Goal: Register for event/course

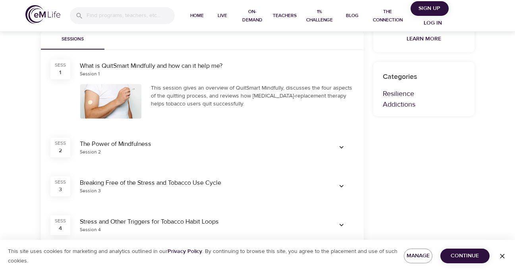
scroll to position [252, 0]
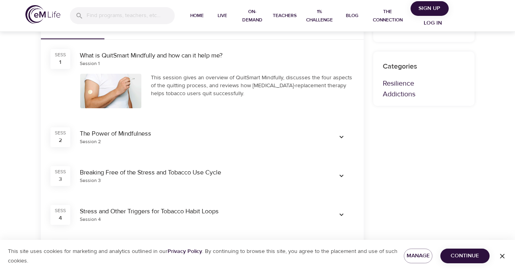
click at [219, 142] on div "Session 2" at bounding box center [199, 141] width 239 height 7
click at [341, 136] on icon "button" at bounding box center [341, 137] width 8 height 8
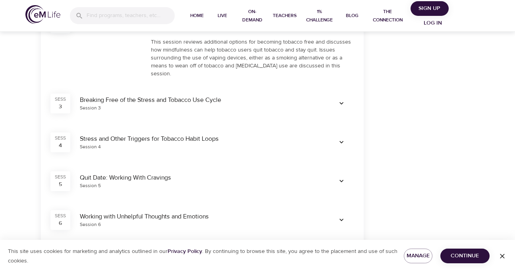
scroll to position [373, 0]
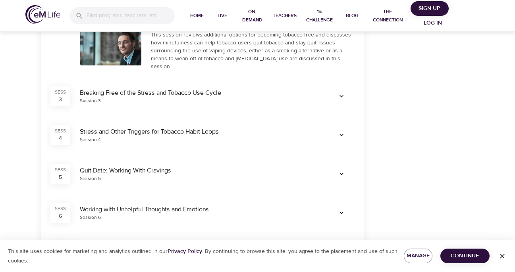
click at [340, 131] on icon "button" at bounding box center [341, 135] width 8 height 8
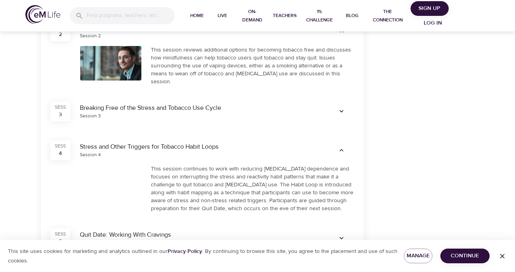
scroll to position [357, 0]
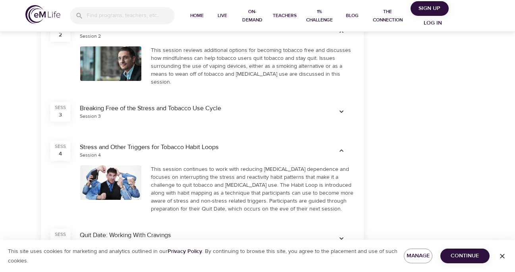
click at [340, 111] on icon "button" at bounding box center [341, 112] width 8 height 8
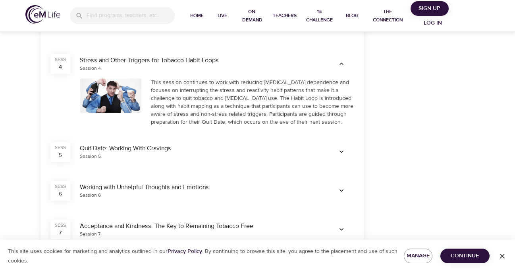
scroll to position [495, 0]
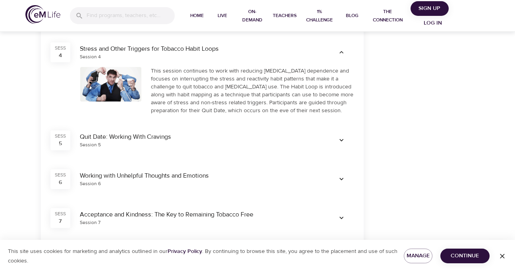
click at [343, 137] on icon "button" at bounding box center [341, 141] width 8 height 8
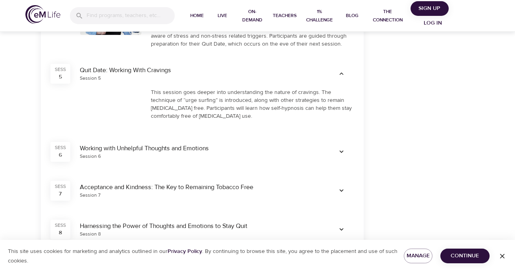
scroll to position [562, 0]
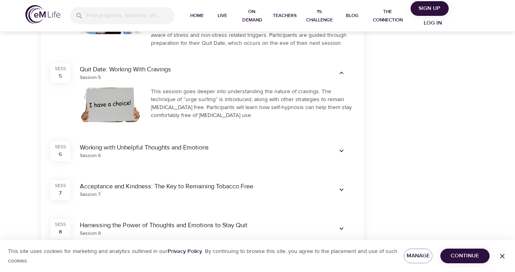
click at [343, 147] on icon "button" at bounding box center [341, 151] width 8 height 8
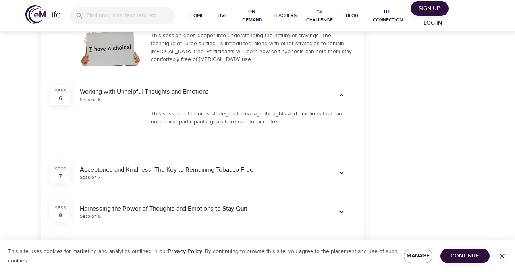
scroll to position [629, 0]
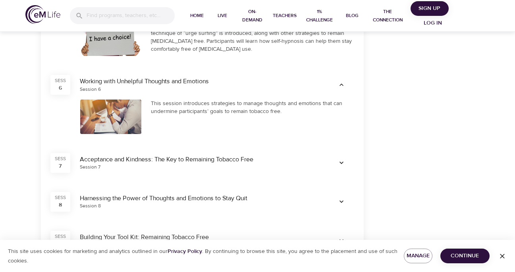
click at [343, 157] on button "button" at bounding box center [341, 163] width 25 height 13
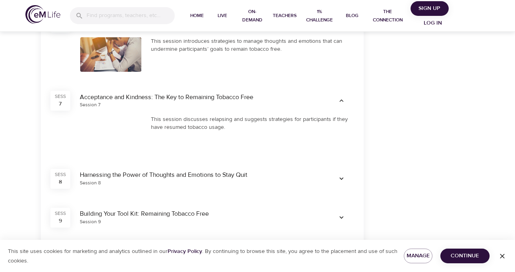
scroll to position [710, 0]
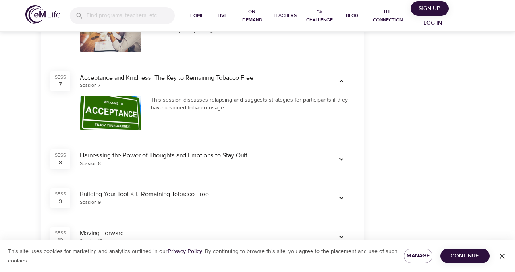
click at [343, 158] on icon "button" at bounding box center [341, 160] width 8 height 8
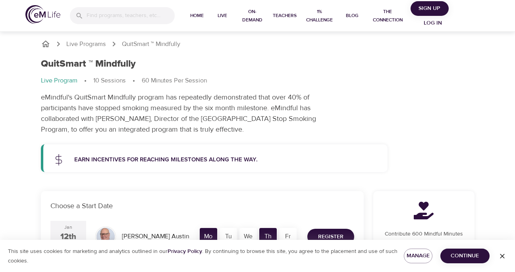
scroll to position [0, 0]
click at [296, 117] on p "eMindful's QuitSmart Mindfully program has repeatedly demonstrated that over 40…" at bounding box center [190, 113] width 298 height 43
click at [265, 164] on div "Earn incentives for reaching milestones along the way." at bounding box center [225, 160] width 313 height 19
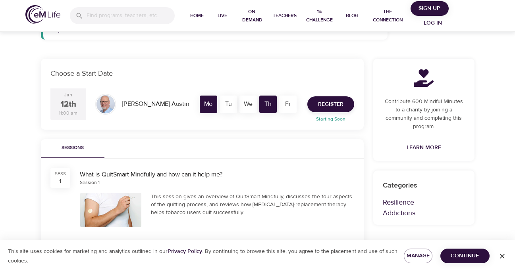
scroll to position [133, 0]
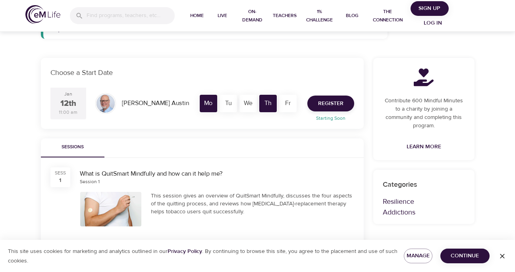
click at [138, 120] on div "[DATE] 11:00 am [PERSON_NAME] Mo Tu We Th Fr Register Starting Soon" at bounding box center [202, 103] width 313 height 41
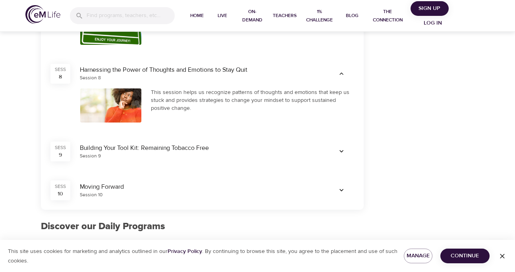
scroll to position [808, 0]
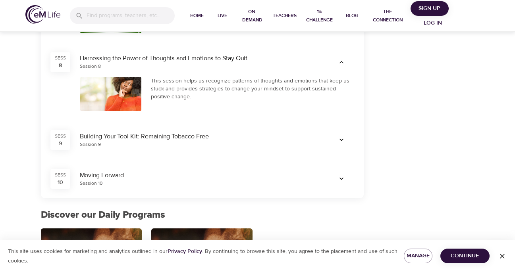
click at [157, 141] on div "Session 9" at bounding box center [199, 144] width 239 height 7
click at [340, 139] on icon "button" at bounding box center [341, 140] width 8 height 8
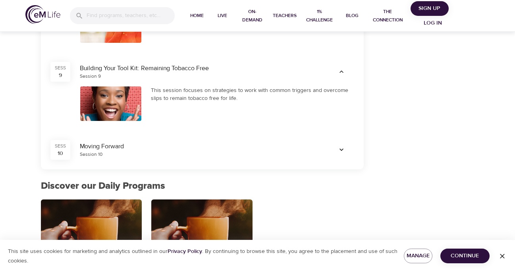
click at [341, 150] on icon "button" at bounding box center [341, 150] width 8 height 8
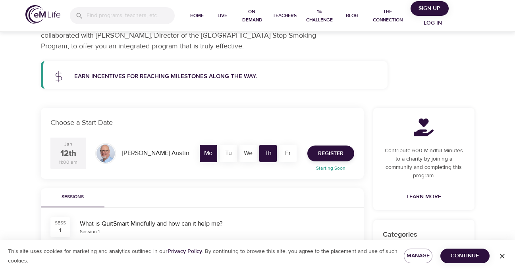
scroll to position [58, 0]
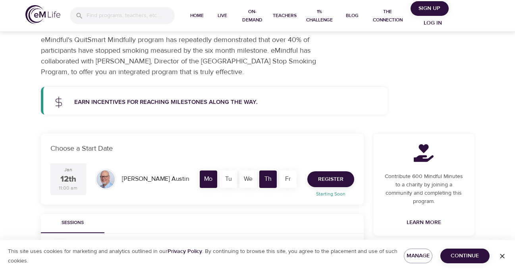
click at [70, 102] on div "Earn incentives for reaching milestones along the way." at bounding box center [225, 102] width 313 height 19
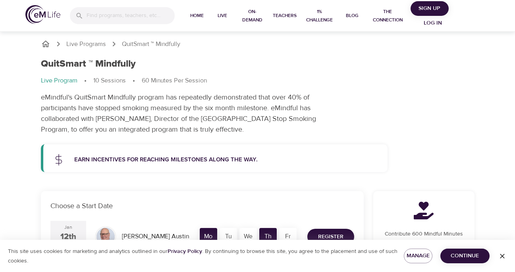
scroll to position [0, 0]
